Goal: Information Seeking & Learning: Learn about a topic

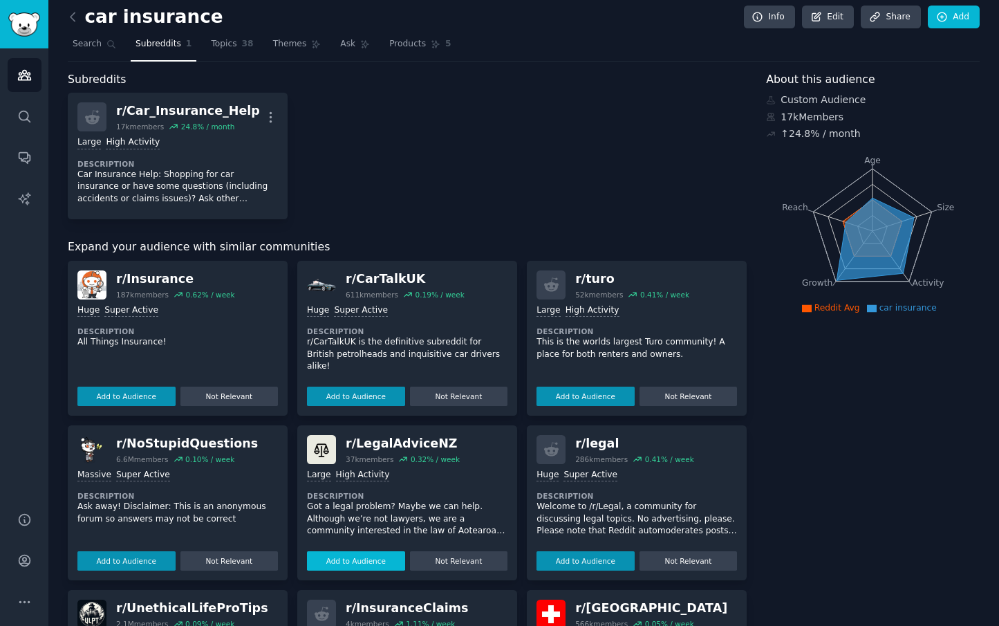
scroll to position [6, 0]
click at [115, 356] on div ">= 95th percentile for submissions / day Huge Super Active Description All Thin…" at bounding box center [177, 353] width 200 height 106
click at [128, 394] on button "Add to Audience" at bounding box center [126, 396] width 98 height 19
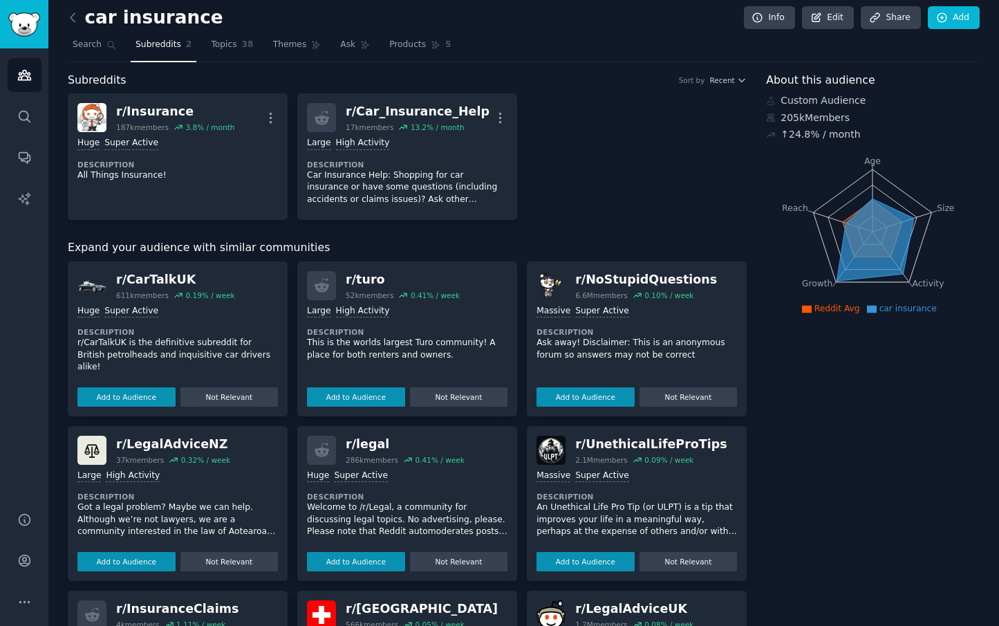
click at [890, 257] on icon at bounding box center [874, 239] width 77 height 82
drag, startPoint x: 229, startPoint y: 46, endPoint x: 317, endPoint y: 41, distance: 88.0
click at [229, 46] on span "Topics" at bounding box center [224, 45] width 26 height 12
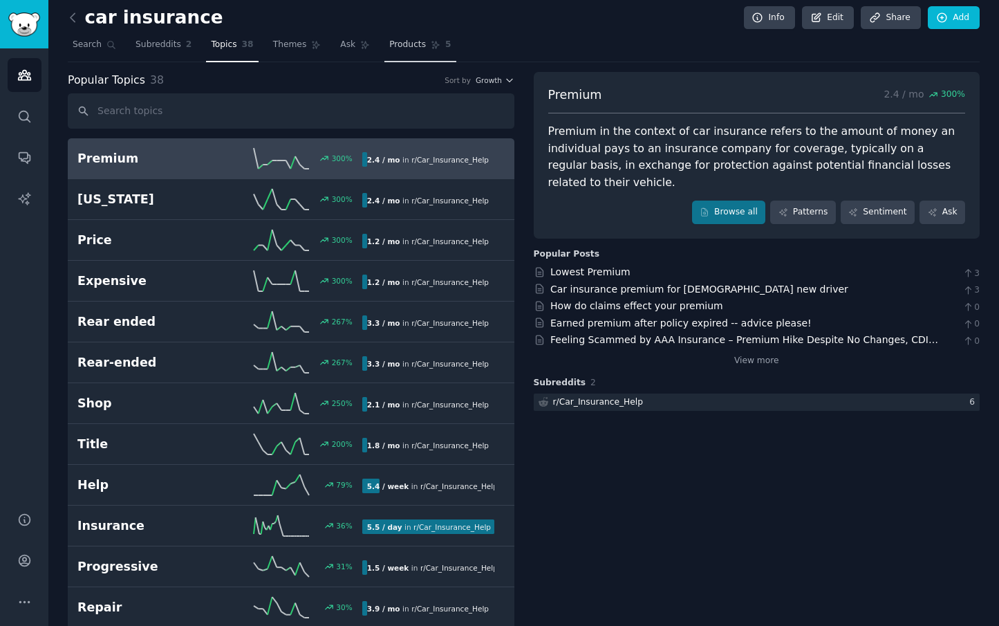
click at [411, 44] on span "Products" at bounding box center [407, 45] width 37 height 12
